Goal: Task Accomplishment & Management: Manage account settings

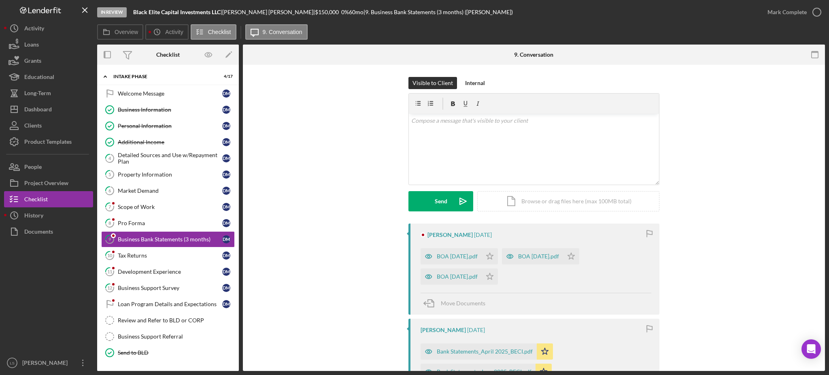
scroll to position [21, 0]
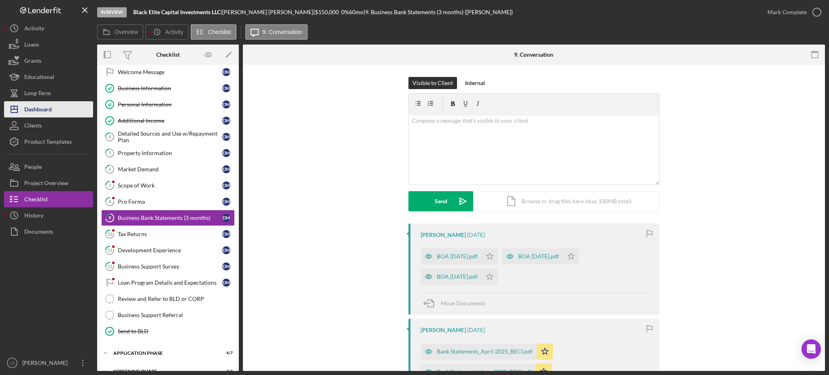
click at [63, 103] on button "Icon/Dashboard Dashboard" at bounding box center [48, 109] width 89 height 16
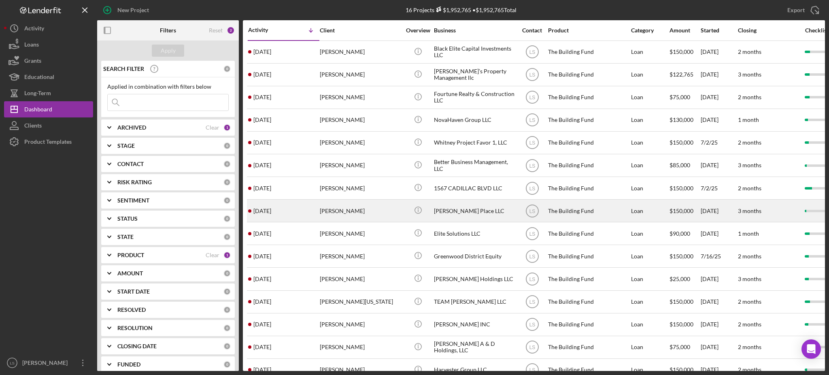
scroll to position [47, 0]
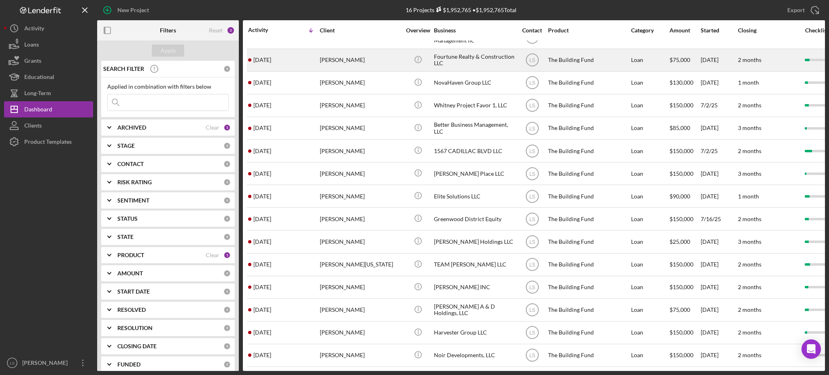
click at [347, 54] on div "[PERSON_NAME]" at bounding box center [360, 59] width 81 height 21
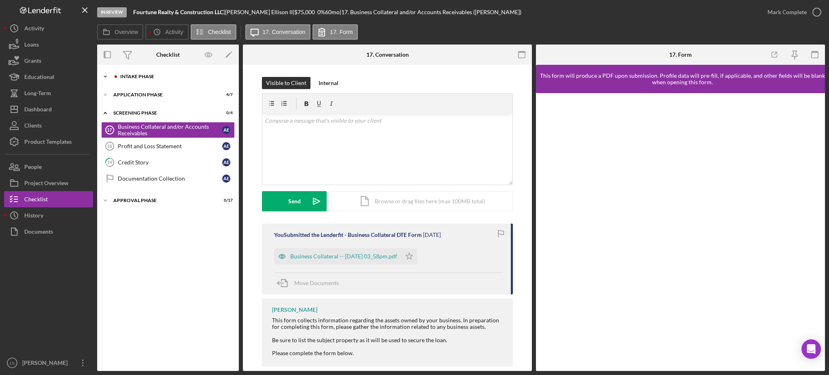
click at [195, 81] on div "Icon/Expander Intake Phase 5 / 17" at bounding box center [168, 76] width 142 height 16
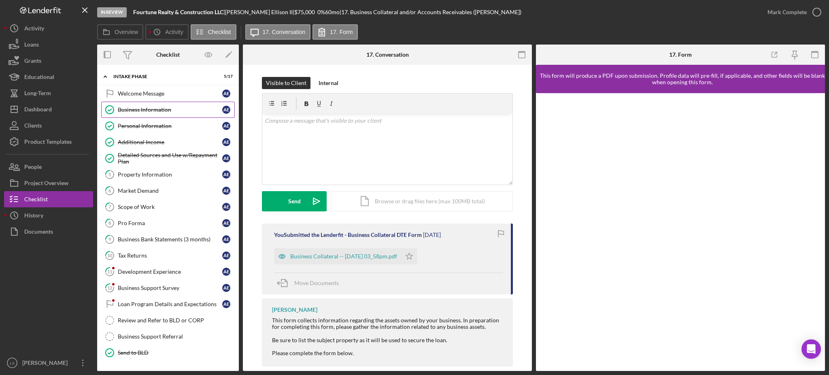
click at [159, 108] on div "Business Information" at bounding box center [170, 109] width 104 height 6
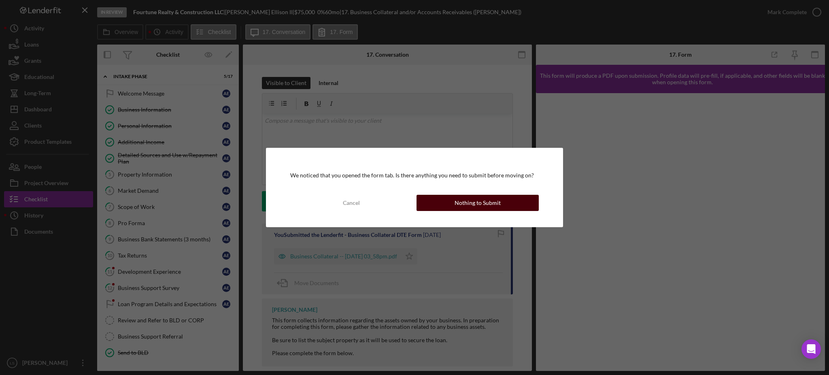
click at [442, 200] on button "Nothing to Submit" at bounding box center [477, 203] width 122 height 16
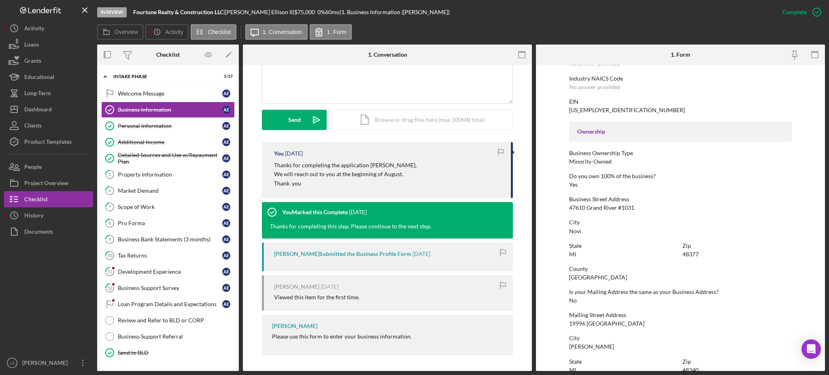
scroll to position [216, 0]
click at [174, 156] on div "Detailed Sources and Use w/Repayment Plan" at bounding box center [170, 158] width 104 height 13
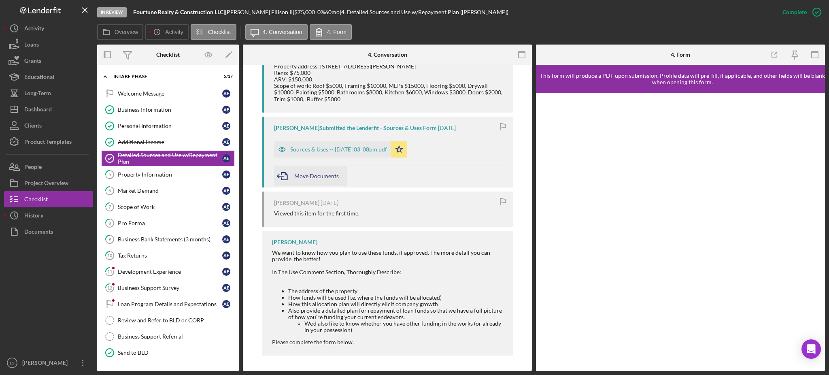
scroll to position [414, 0]
click at [155, 170] on link "5 Property Information A E" at bounding box center [168, 174] width 134 height 16
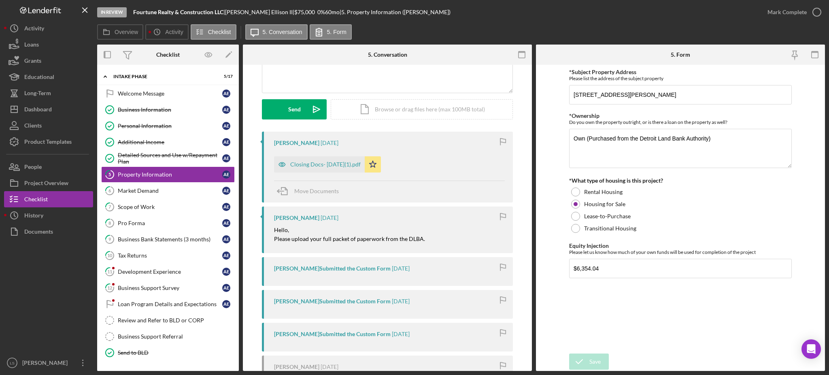
scroll to position [108, 0]
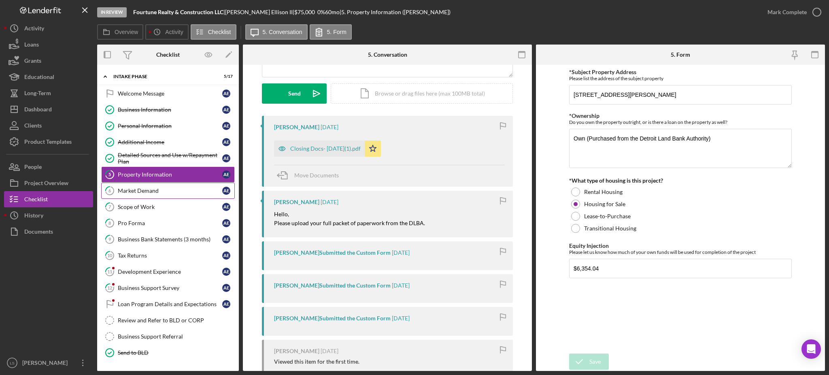
click at [191, 191] on div "Market Demand" at bounding box center [170, 190] width 104 height 6
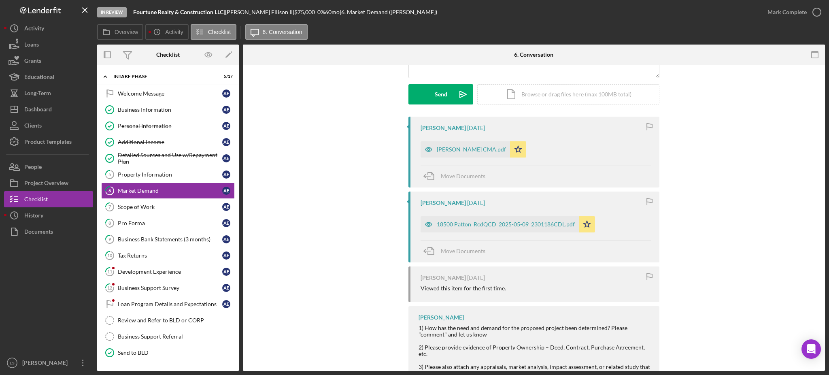
scroll to position [108, 0]
click at [497, 225] on div "18500 Patton_RcdQCD_2025-05-09_2301186CDL.pdf" at bounding box center [506, 223] width 138 height 6
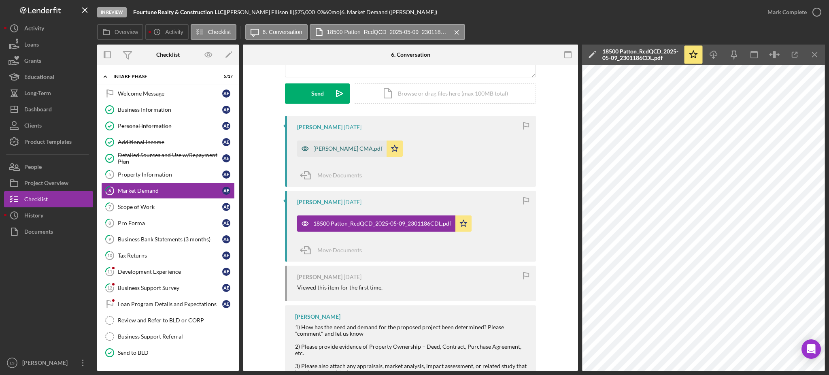
click at [328, 146] on div "[PERSON_NAME] CMA.pdf" at bounding box center [347, 148] width 69 height 6
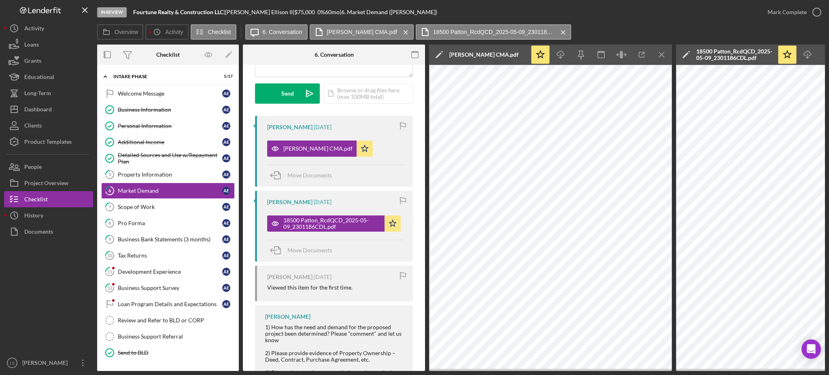
drag, startPoint x: 163, startPoint y: 208, endPoint x: 335, endPoint y: 186, distance: 173.8
click at [163, 208] on div "Scope of Work" at bounding box center [170, 207] width 104 height 6
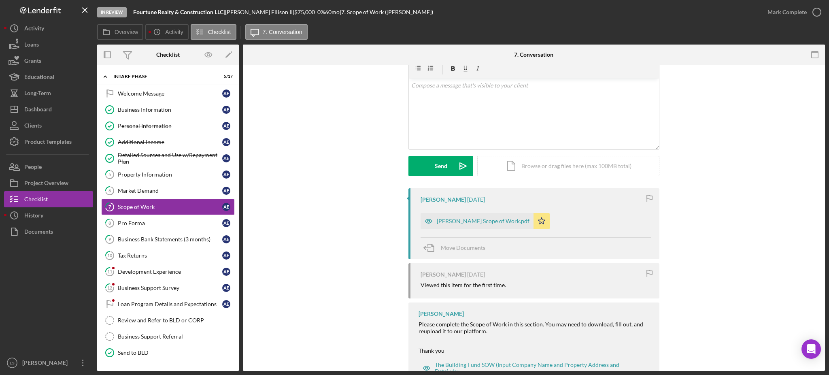
scroll to position [54, 0]
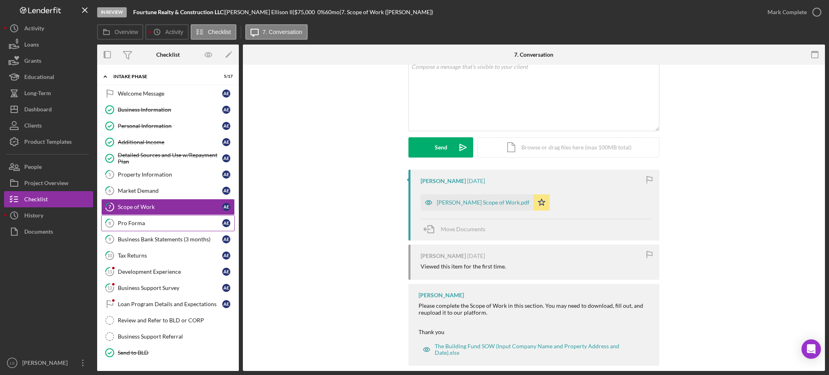
click at [186, 214] on link "7 Scope of Work A E" at bounding box center [168, 207] width 134 height 16
drag, startPoint x: 180, startPoint y: 227, endPoint x: 178, endPoint y: 235, distance: 8.3
click at [180, 227] on link "8 Pro Forma A E" at bounding box center [168, 223] width 134 height 16
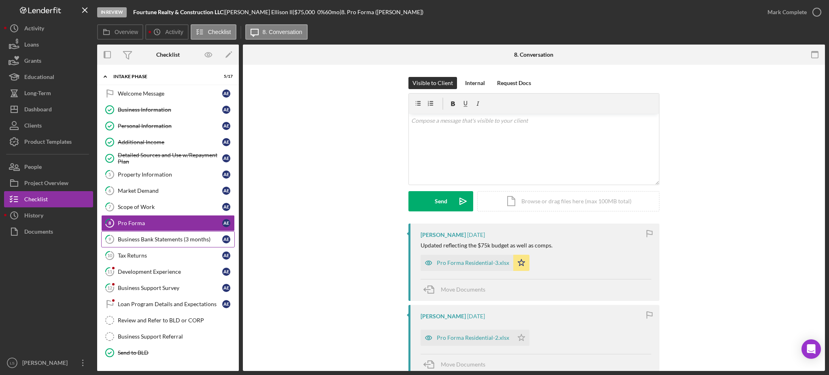
click at [178, 236] on link "9 Business Bank Statements (3 months) A E" at bounding box center [168, 239] width 134 height 16
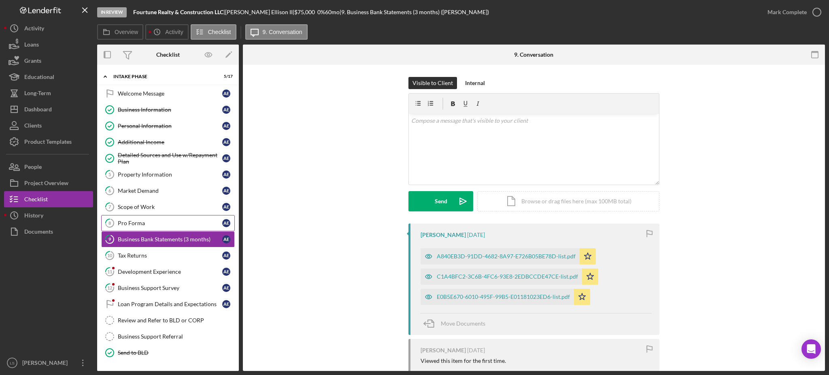
click at [182, 229] on link "8 Pro Forma A E" at bounding box center [168, 223] width 134 height 16
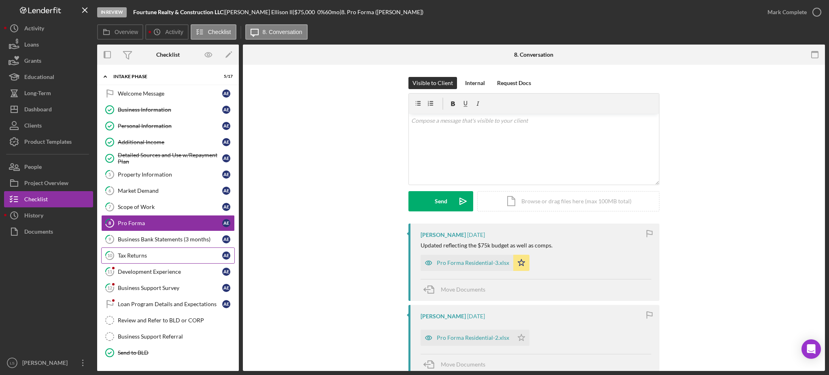
click at [168, 253] on div "Tax Returns" at bounding box center [170, 255] width 104 height 6
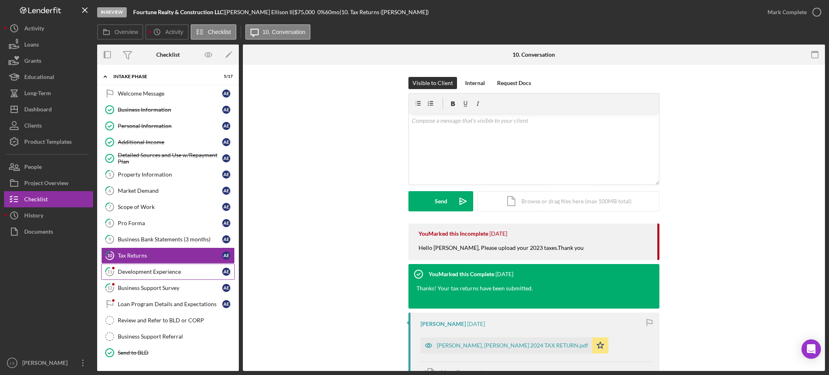
click at [175, 272] on div "Development Experience" at bounding box center [170, 271] width 104 height 6
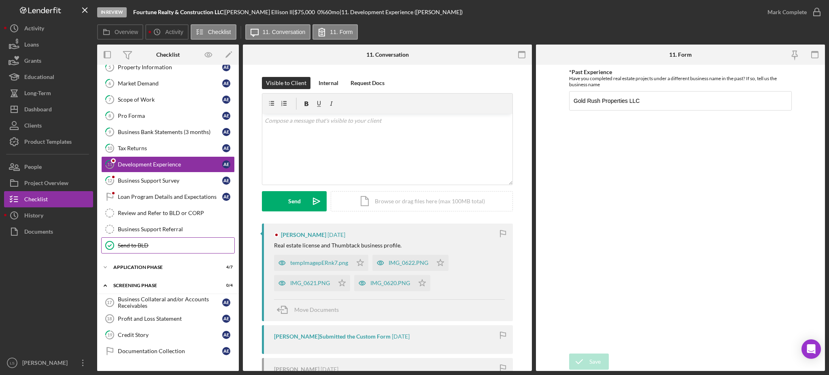
scroll to position [108, 0]
click at [355, 265] on icon "Icon/Star" at bounding box center [360, 263] width 16 height 16
click at [340, 282] on icon "Icon/Star" at bounding box center [342, 283] width 16 height 16
click at [420, 283] on icon "Icon/Star" at bounding box center [422, 283] width 16 height 16
click at [440, 268] on icon "Icon/Star" at bounding box center [440, 263] width 16 height 16
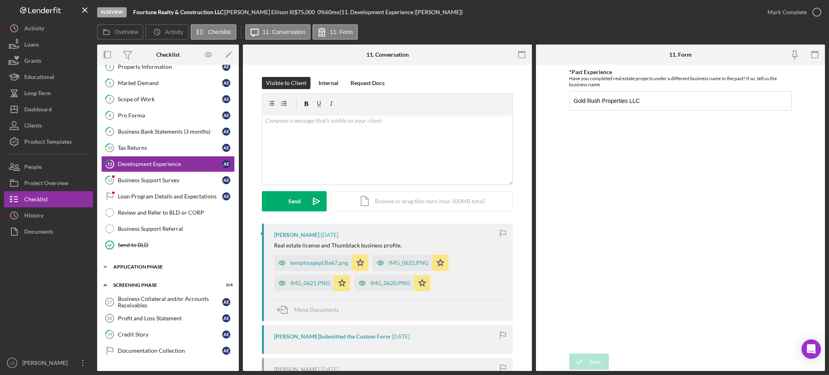
click at [189, 267] on div "Application Phase" at bounding box center [170, 266] width 115 height 5
click at [180, 280] on link "Application Application A E" at bounding box center [168, 284] width 134 height 16
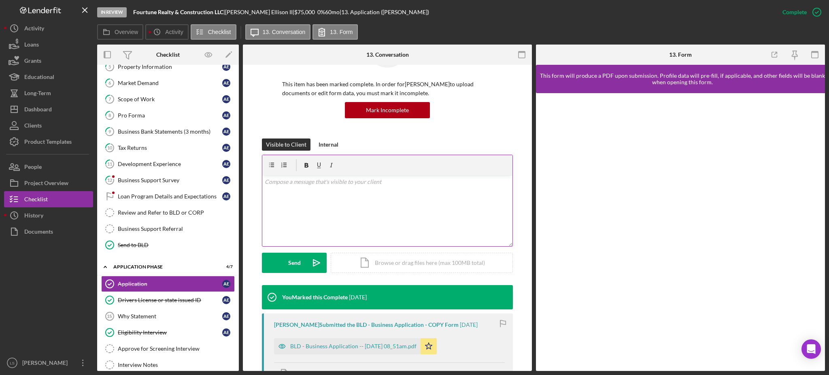
scroll to position [162, 0]
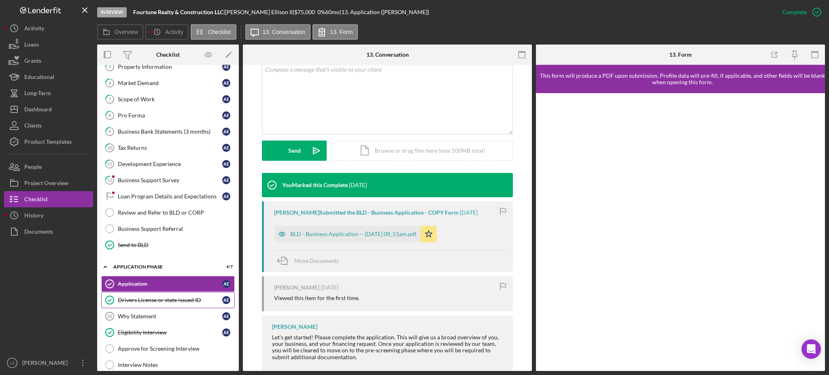
click at [185, 301] on div "Drivers License or state issued ID" at bounding box center [170, 300] width 104 height 6
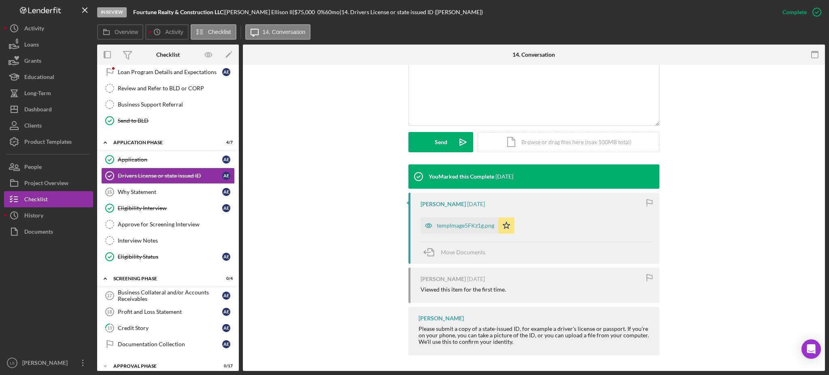
scroll to position [240, 0]
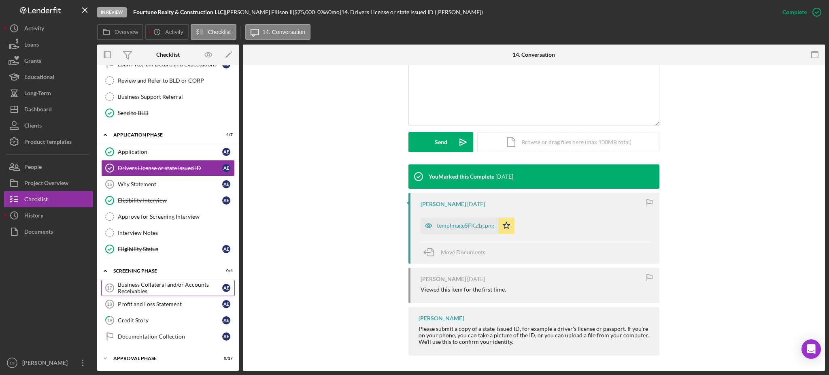
drag, startPoint x: 162, startPoint y: 289, endPoint x: 182, endPoint y: 285, distance: 20.2
click at [162, 289] on div "Business Collateral and/or Accounts Receivables" at bounding box center [170, 287] width 104 height 13
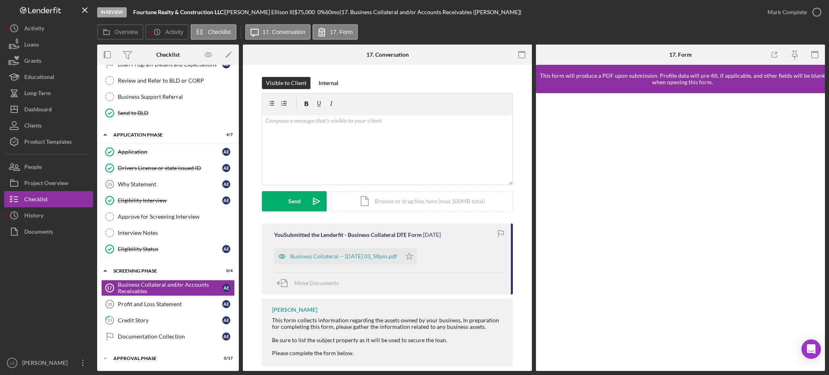
scroll to position [11, 0]
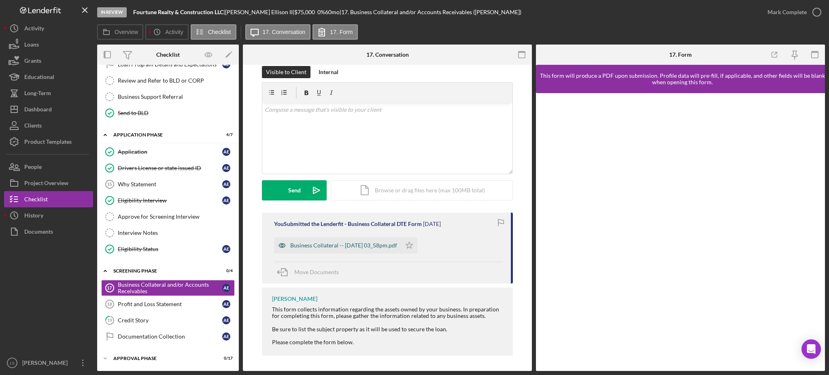
click at [348, 245] on div "Business Collateral -- [DATE] 03_58pm.pdf" at bounding box center [343, 245] width 107 height 6
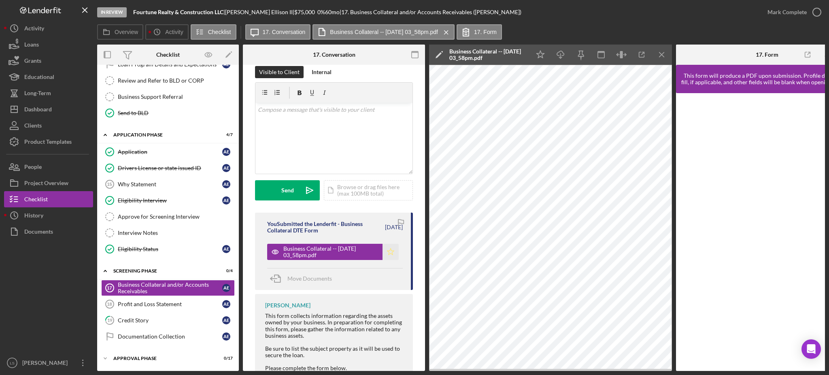
click at [390, 250] on polygon "button" at bounding box center [390, 251] width 7 height 6
click at [149, 326] on link "19 Credit Story A E" at bounding box center [168, 320] width 134 height 16
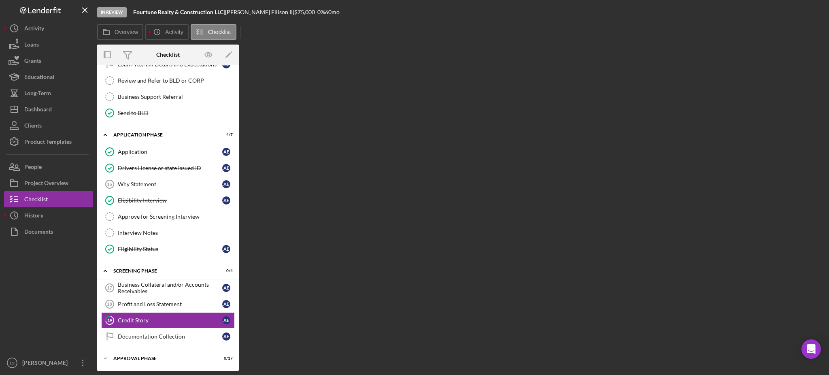
scroll to position [240, 0]
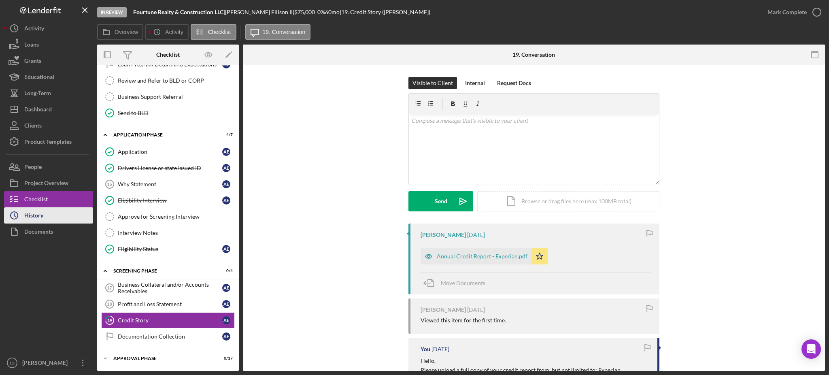
click at [51, 211] on button "Icon/History History" at bounding box center [48, 215] width 89 height 16
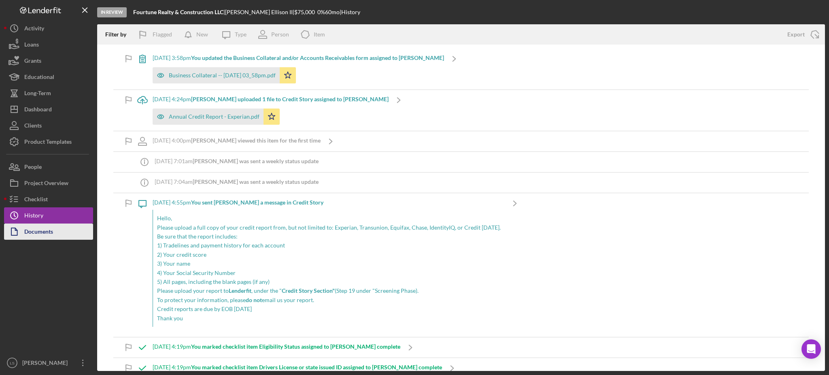
click at [40, 228] on div "Documents" at bounding box center [38, 232] width 29 height 18
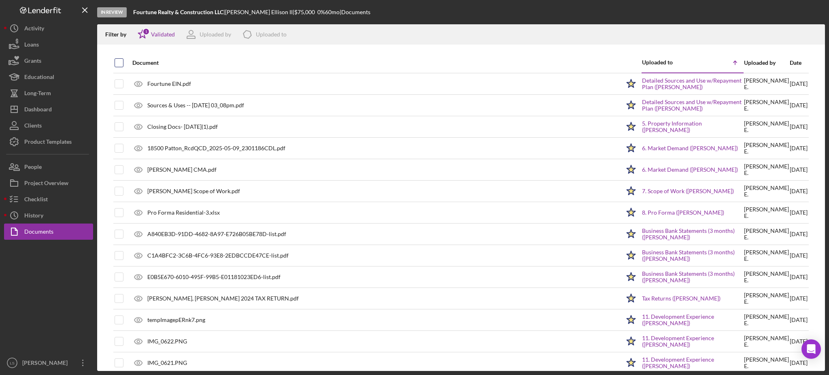
click at [122, 63] on input "checkbox" at bounding box center [119, 63] width 8 height 8
checkbox input "true"
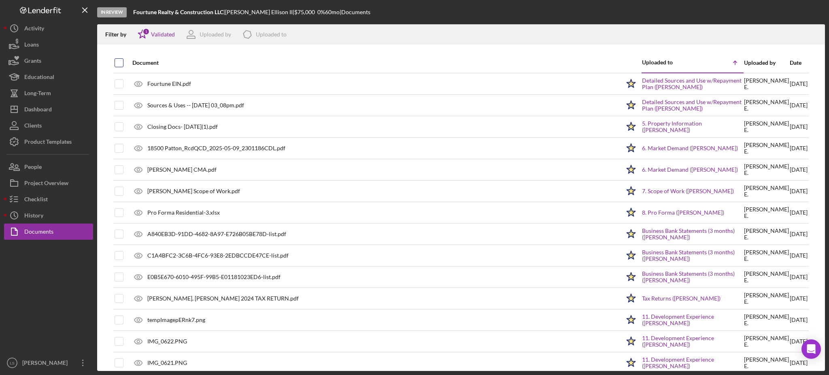
checkbox input "true"
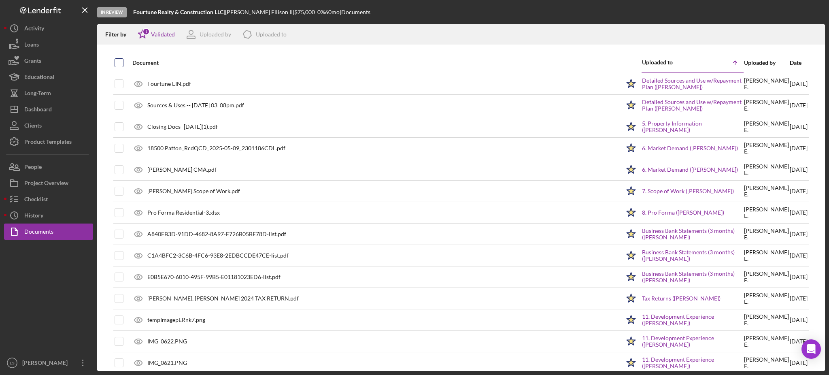
checkbox input "true"
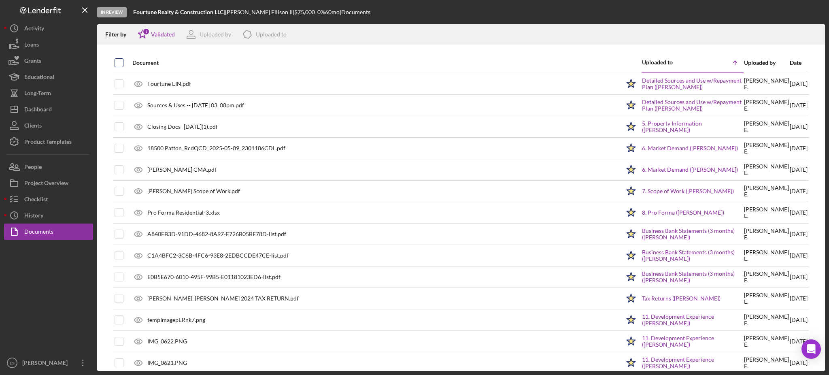
checkbox input "true"
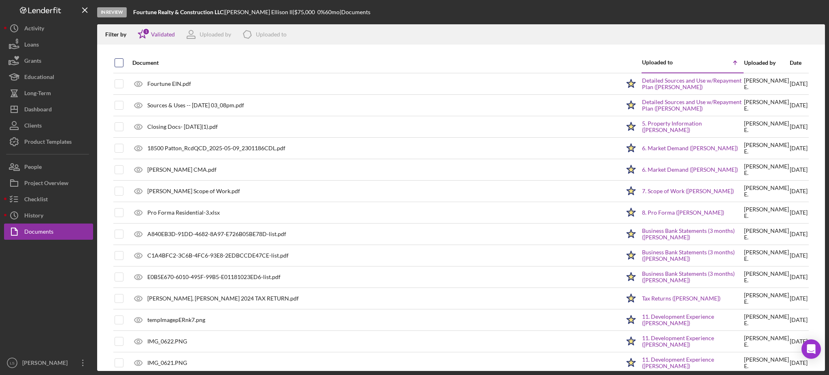
checkbox input "true"
click at [819, 33] on icon "Icon/Download" at bounding box center [815, 34] width 18 height 18
